Goal: Task Accomplishment & Management: Complete application form

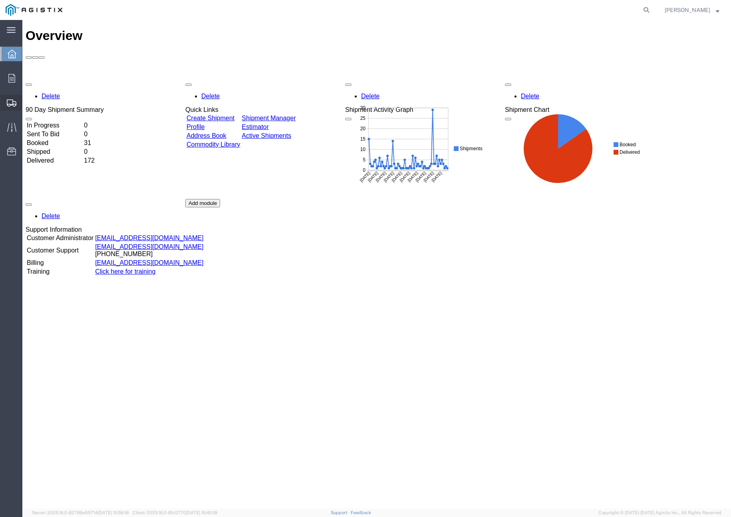
click at [0, 0] on span "Create Shipment" at bounding box center [0, 0] width 0 height 0
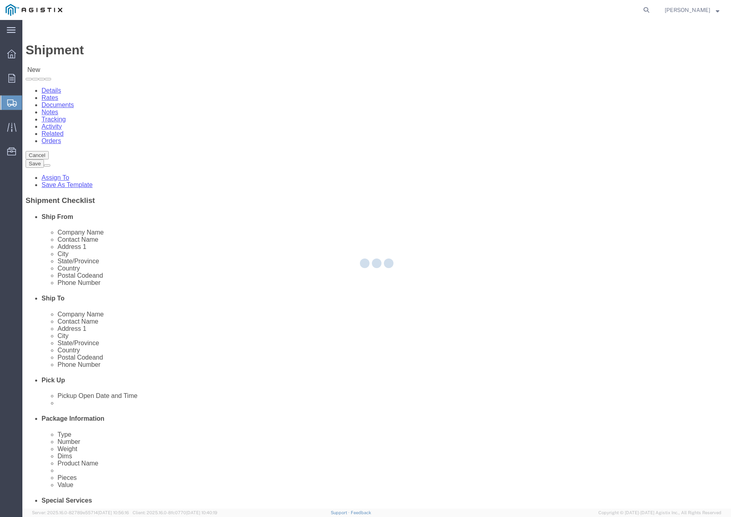
select select
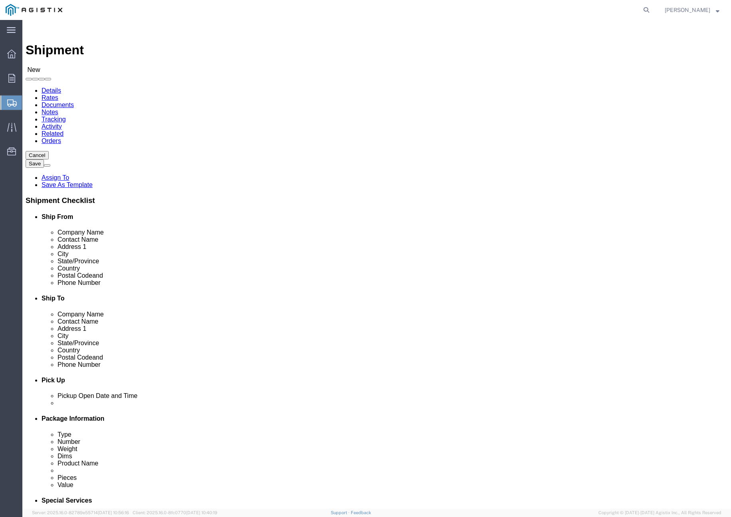
click select "Select [PERSON_NAME] PRECAST PG&E"
select select "9596"
click select "Select [PERSON_NAME] PRECAST PG&E"
select select
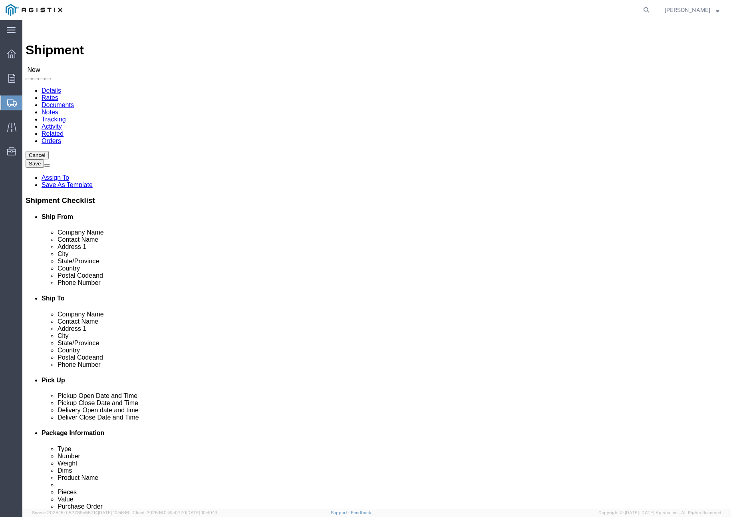
click select "Select All Others [GEOGRAPHIC_DATA] [GEOGRAPHIC_DATA] [GEOGRAPHIC_DATA] [GEOGRA…"
select select "19740"
click select "Select All Others [GEOGRAPHIC_DATA] [GEOGRAPHIC_DATA] [GEOGRAPHIC_DATA] [GEOGRA…"
drag, startPoint x: 130, startPoint y: 232, endPoint x: 136, endPoint y: 220, distance: 13.8
click input "text"
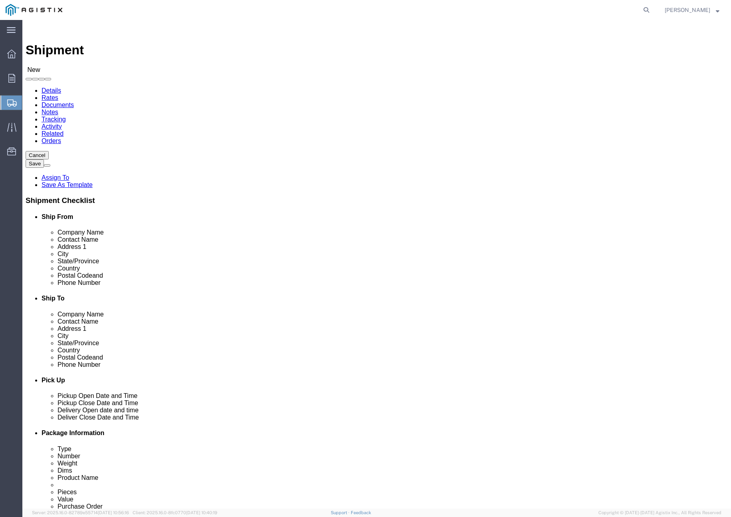
type input "[PERSON_NAME]"
click p "- [PERSON_NAME] PRECAST - ([PERSON_NAME]) [STREET_ADDRESS][PERSON_NAME]"
select select "CA"
type input "[PERSON_NAME]"
drag, startPoint x: 388, startPoint y: 215, endPoint x: 409, endPoint y: 219, distance: 21.5
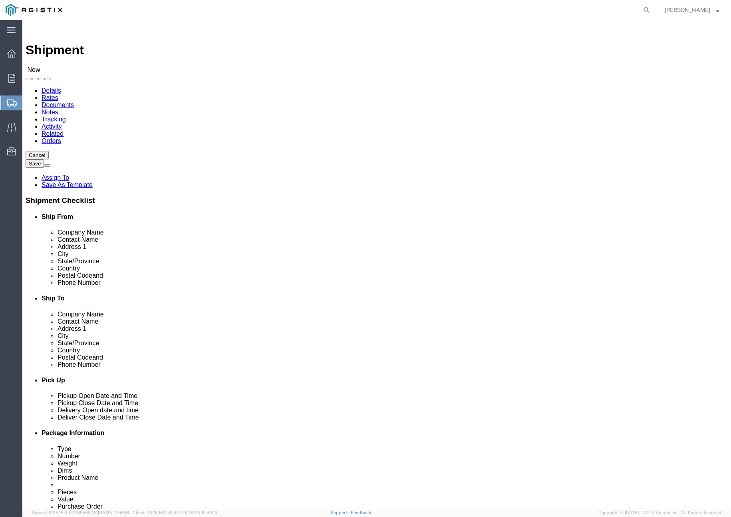
click input "text"
type input "MGE Jobsite"
click input "text"
paste input "[PERSON_NAME]"
type input "[PERSON_NAME]"
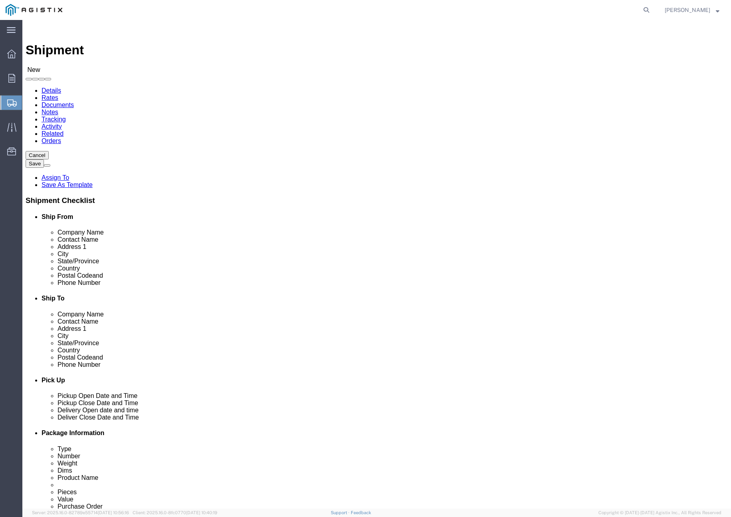
click input "text"
paste input "[PHONE_NUMBER]"
type input "[PHONE_NUMBER]"
click input "text"
paste input "[EMAIL_ADDRESS][DOMAIN_NAME]"
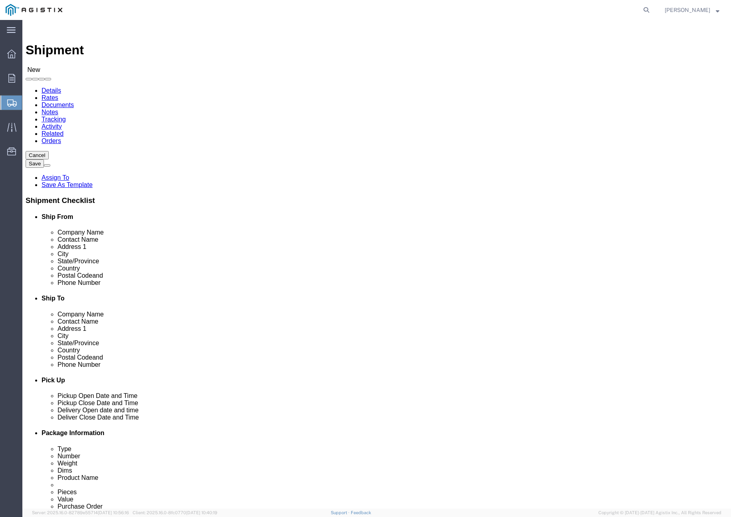
type input "[EMAIL_ADDRESS][DOMAIN_NAME]"
click span
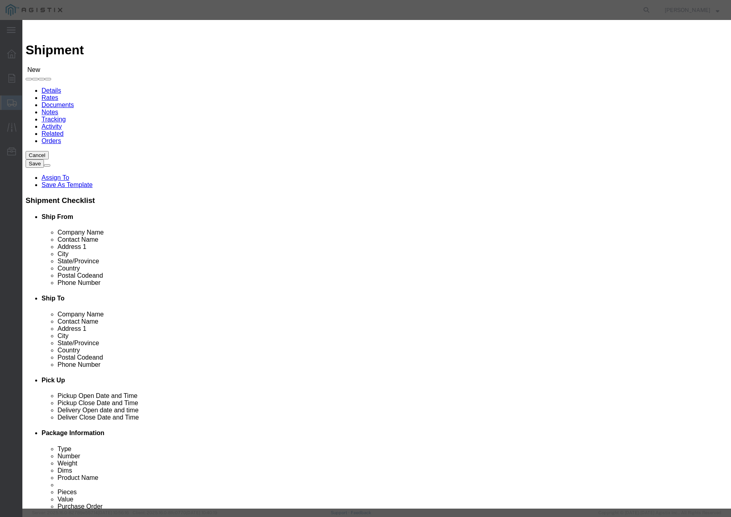
click td
drag, startPoint x: 146, startPoint y: 55, endPoint x: 247, endPoint y: 70, distance: 102.1
click input "checkbox"
checkbox input "true"
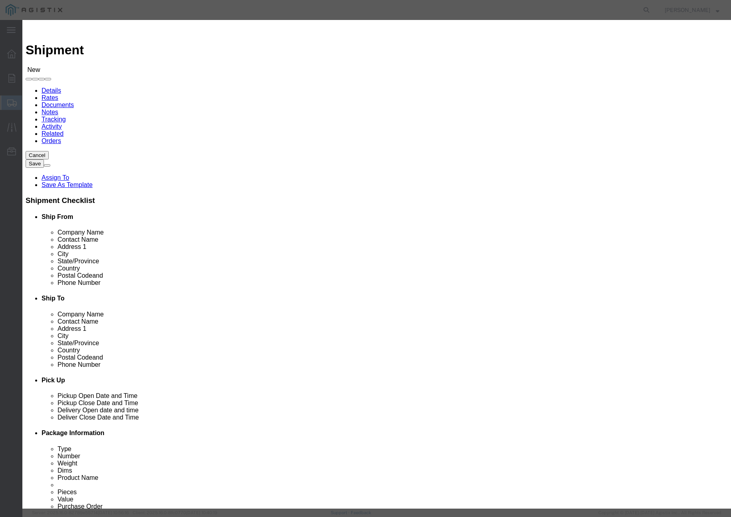
click button "Save"
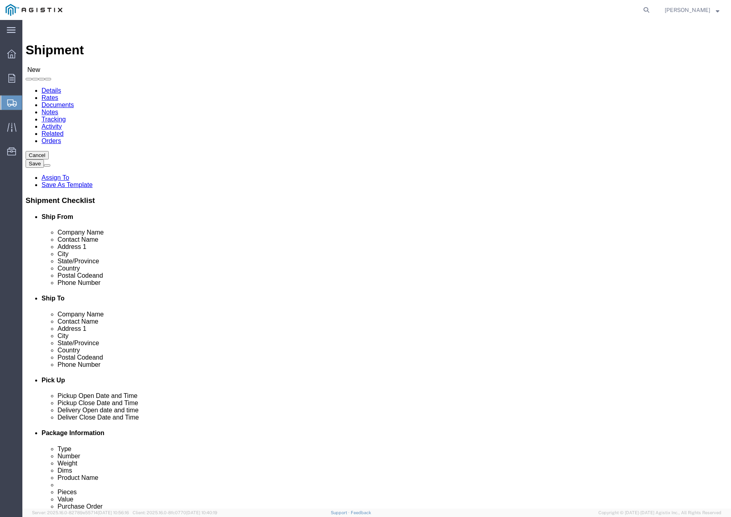
click div "Location My Profile Location (OBSOLETE) [PERSON_NAME] SC - GC TRAILER (OBSOLETE…"
click input "text"
paste input "[STREET_ADDRESS][PERSON_NAME]"
type input "[STREET_ADDRESS][PERSON_NAME]"
click input "text"
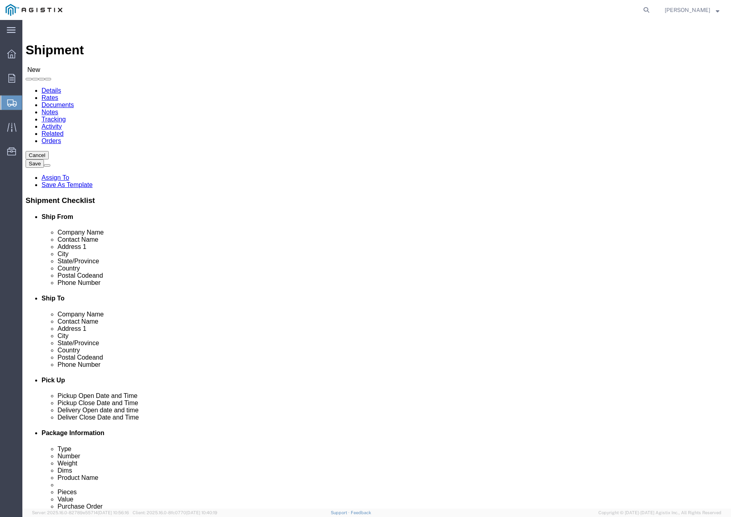
type input "[GEOGRAPHIC_DATA][PERSON_NAME]"
click label "Address 2"
drag, startPoint x: 384, startPoint y: 321, endPoint x: 395, endPoint y: 321, distance: 10.8
click input "Postal Code"
type input "95119"
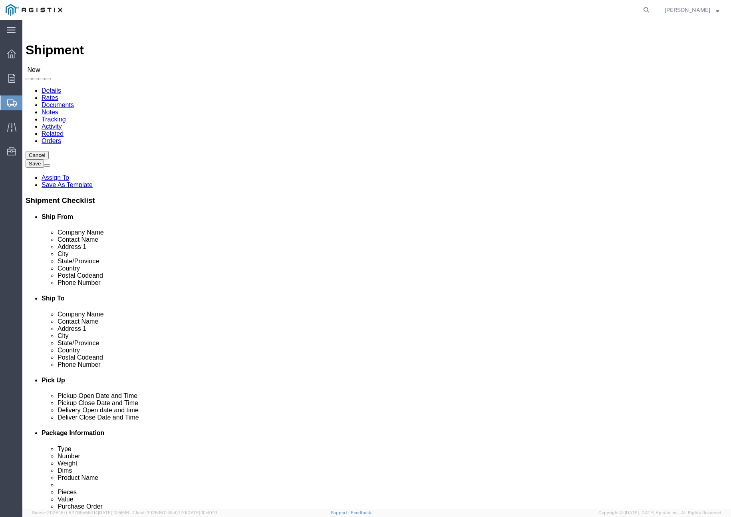
click label "Address 2"
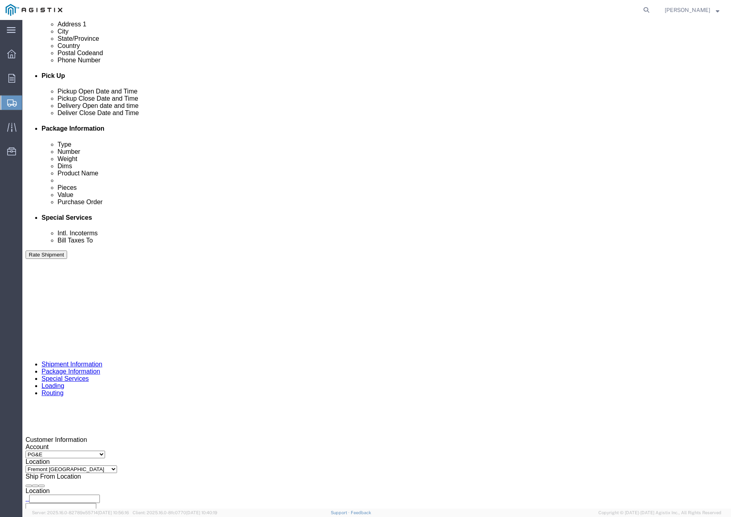
scroll to position [319, 0]
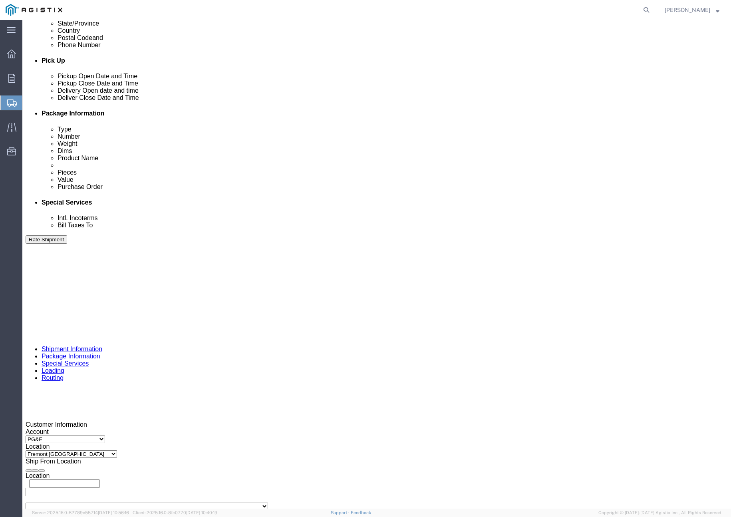
click div "[DATE] 3:00 PM"
click button "Apply"
click div
click button "Apply"
click div
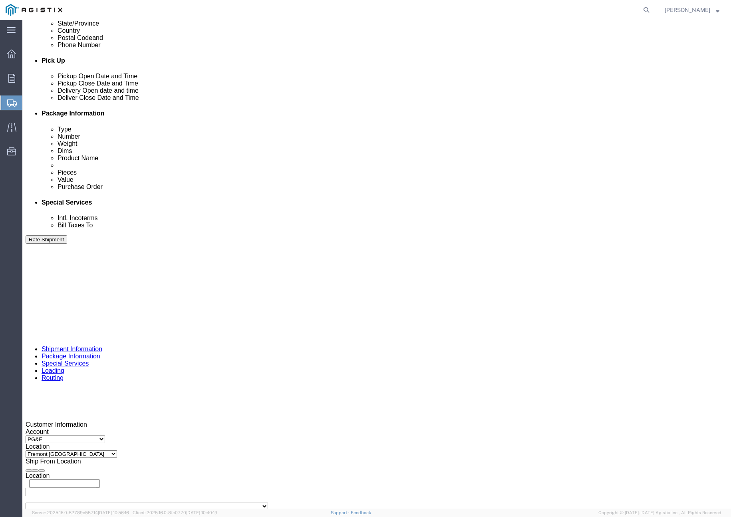
click button "Apply"
click input "text"
paste input "3501416519"
type input "3501416519"
click select "Select Account Type Activity ID Airline Appointment Number ASN Batch Request # …"
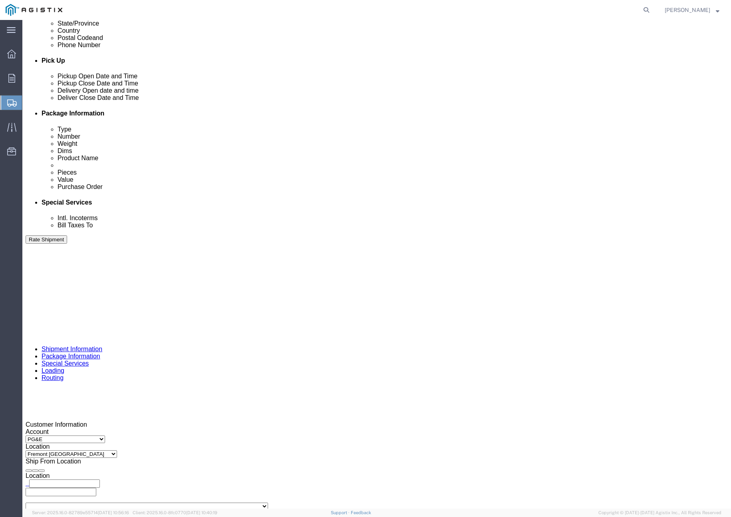
click select "Select Account Type Activity ID Airline Appointment Number ASN Batch Request # …"
select select "CUSTREF"
click select "Select Account Type Activity ID Airline Appointment Number ASN Batch Request # …"
click input "text"
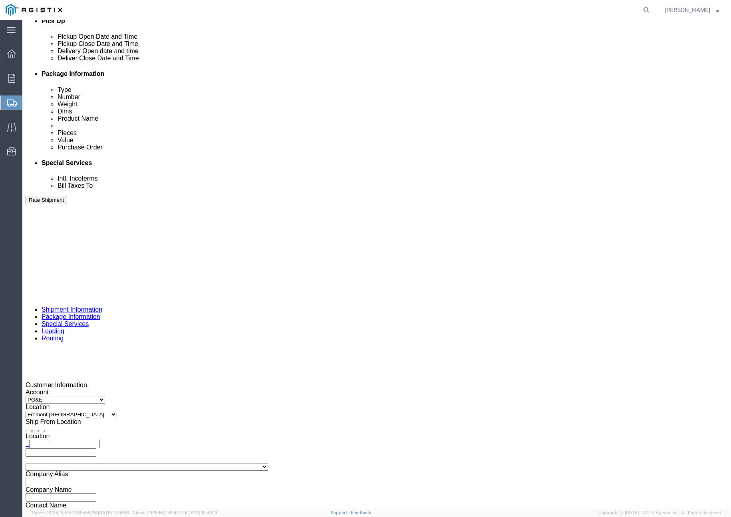
scroll to position [432, 0]
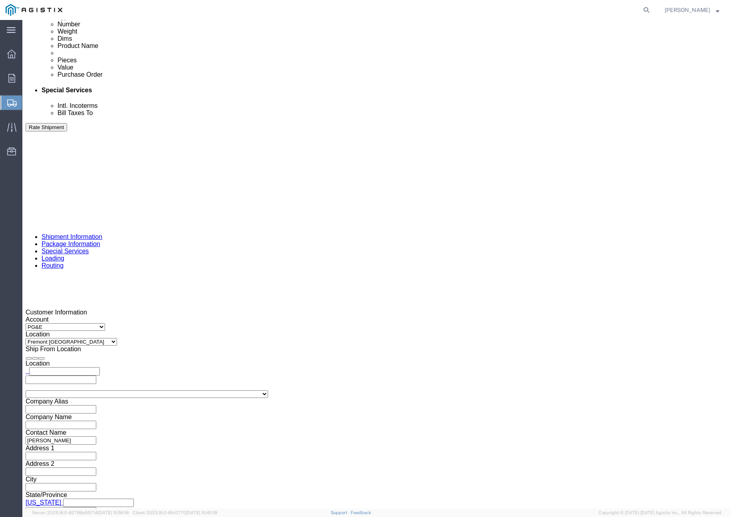
type input "401124"
click select "Select Air Less than Truckload Multi-Leg Ocean Freight Rail Small Parcel Truckl…"
select select "TL"
click select "Select Air Less than Truckload Multi-Leg Ocean Freight Rail Small Parcel Truckl…"
click select "Select 1-Ton (PSS) 10 Wheel 10 Yard Dump Truck 20 Yard Dump Truck Bobtail Botto…"
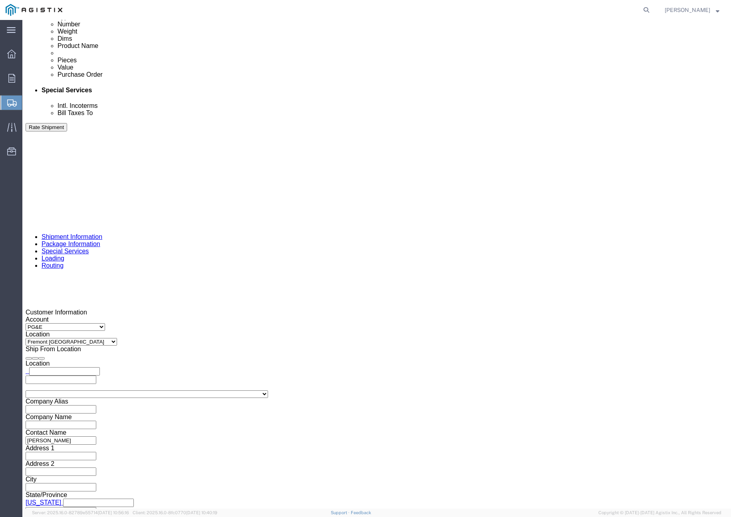
select select "FLBD"
click select "Select 1-Ton (PSS) 10 Wheel 10 Yard Dump Truck 20 Yard Dump Truck Bobtail Botto…"
click button "Continue"
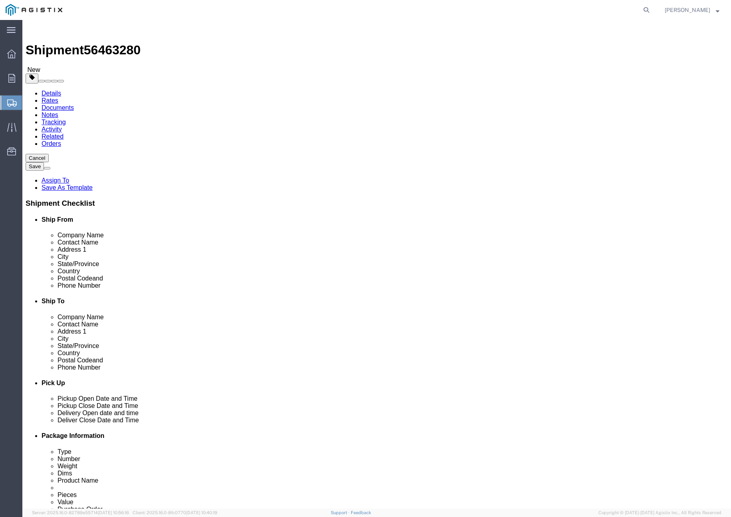
click select "Select Bulk Bundle(s) Cardboard Box(es) Carton(s) Crate(s) Drum(s) (Fiberboard)…"
select select "PSNS"
click select "Select Bulk Bundle(s) Cardboard Box(es) Carton(s) Crate(s) Drum(s) (Fiberboard)…"
click input "text"
type input "48"
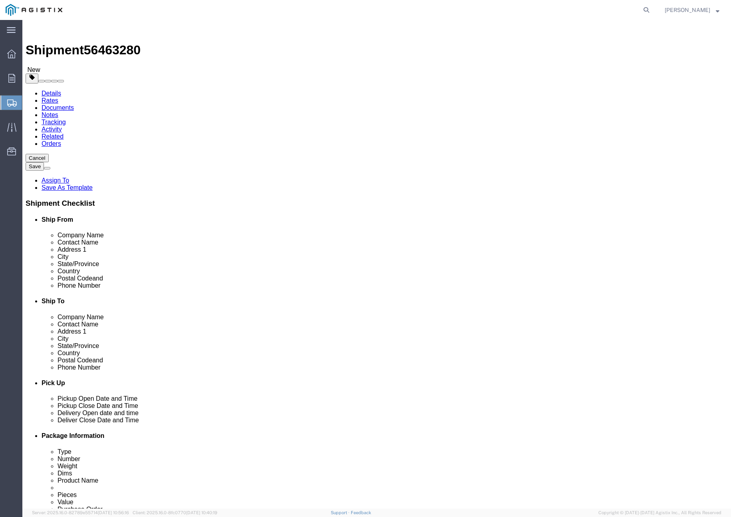
type input "78"
type input "60"
drag, startPoint x: 119, startPoint y: 200, endPoint x: 95, endPoint y: 202, distance: 24.1
click div "Weight 0.00 Select kgs lbs Ship. t°"
type input "12500"
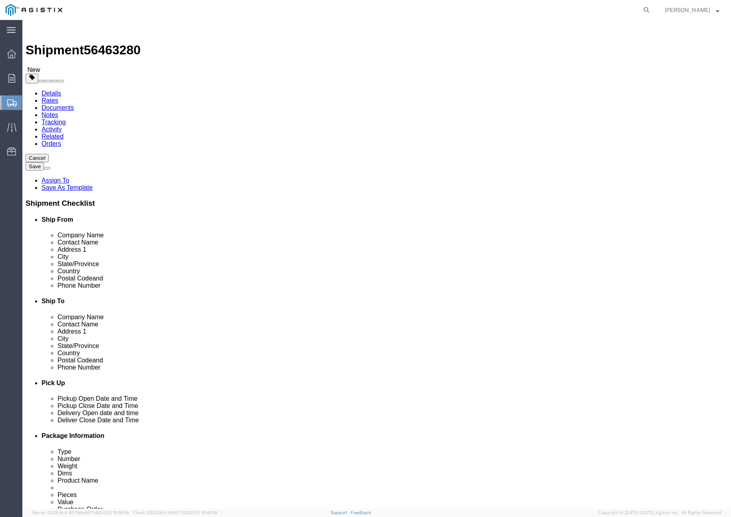
click link "Add Content"
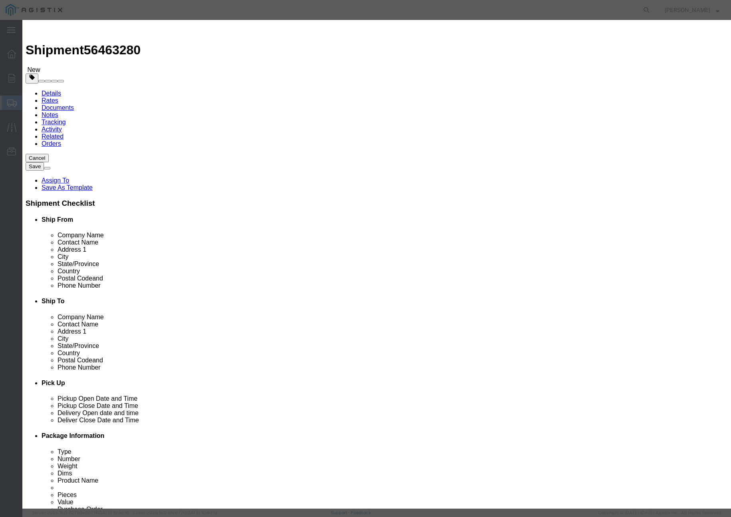
click input "text"
type input "# 6 SPLICE FVT ASSY"
click input "0"
type input "1"
click input "text"
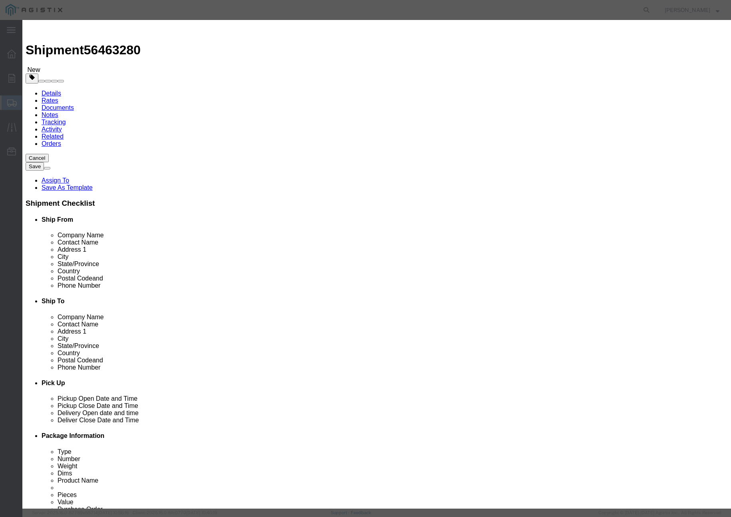
type input "1"
drag, startPoint x: 228, startPoint y: 143, endPoint x: 234, endPoint y: 140, distance: 6.3
click input "text"
type input "9"
type input "( 04-1496 )"
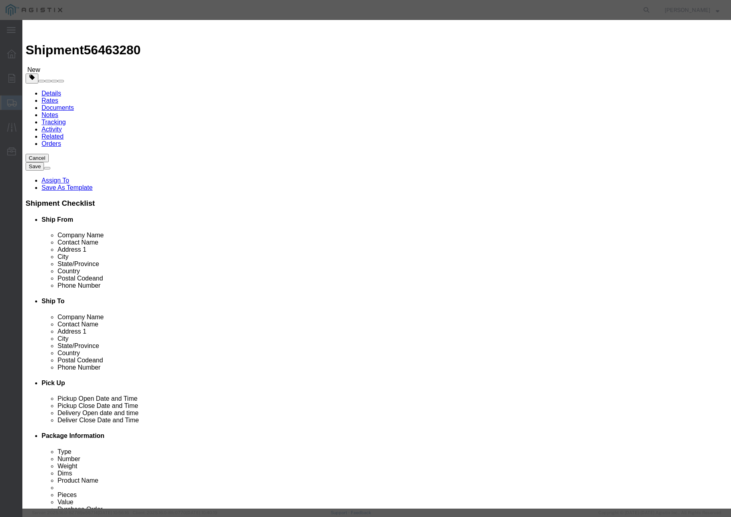
click button "Save & Close"
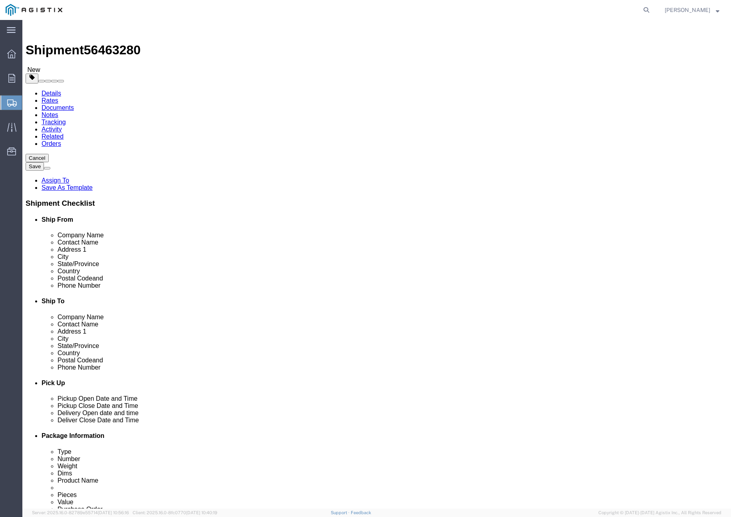
click button "Rate Shipment"
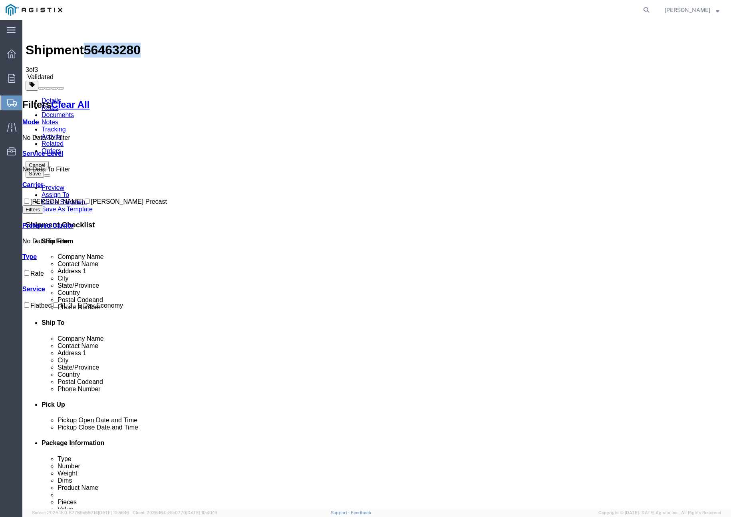
drag, startPoint x: 132, startPoint y: 30, endPoint x: 90, endPoint y: 29, distance: 41.9
click at [90, 29] on div "Shipment 56463280 3 of 3 Validated" at bounding box center [377, 52] width 702 height 58
copy span "56463280"
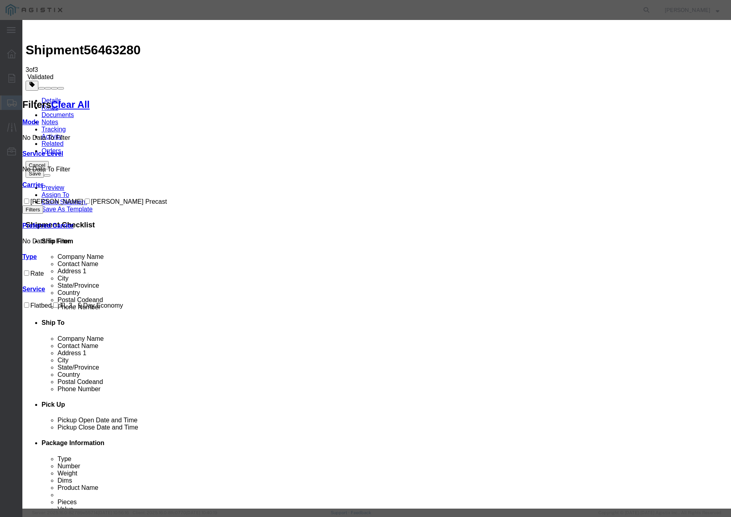
drag, startPoint x: 286, startPoint y: 76, endPoint x: 274, endPoint y: 76, distance: 12.0
paste input "56463280"
type input "56463280"
